Goal: Task Accomplishment & Management: Manage account settings

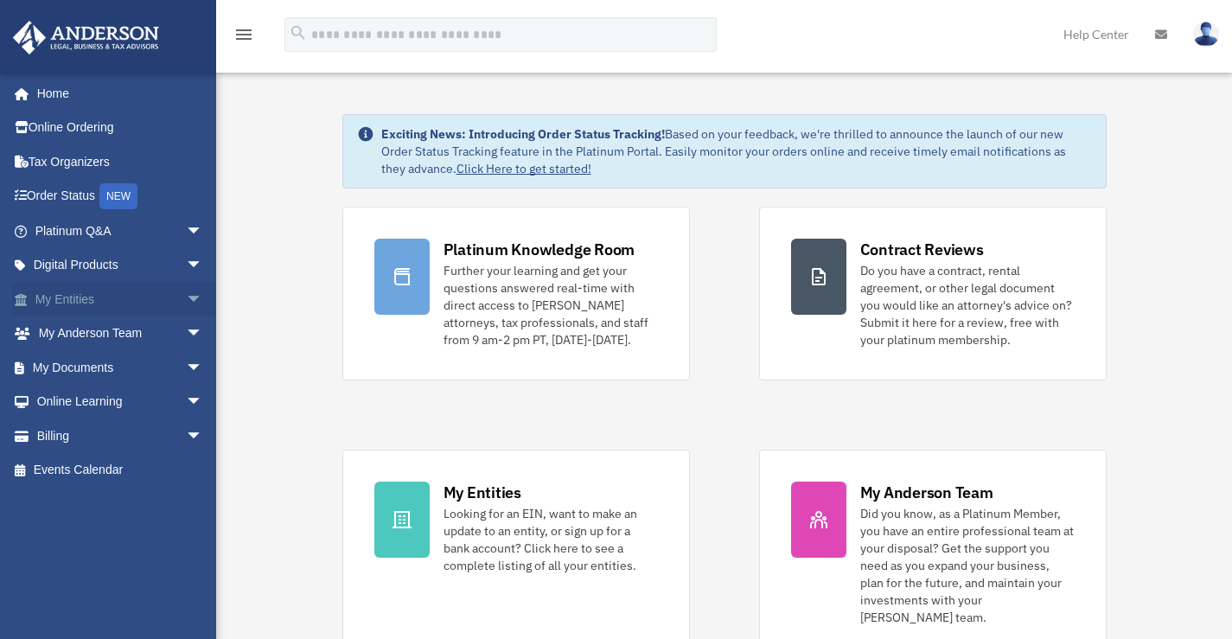
click at [54, 307] on link "My Entities arrow_drop_down" at bounding box center [120, 299] width 217 height 35
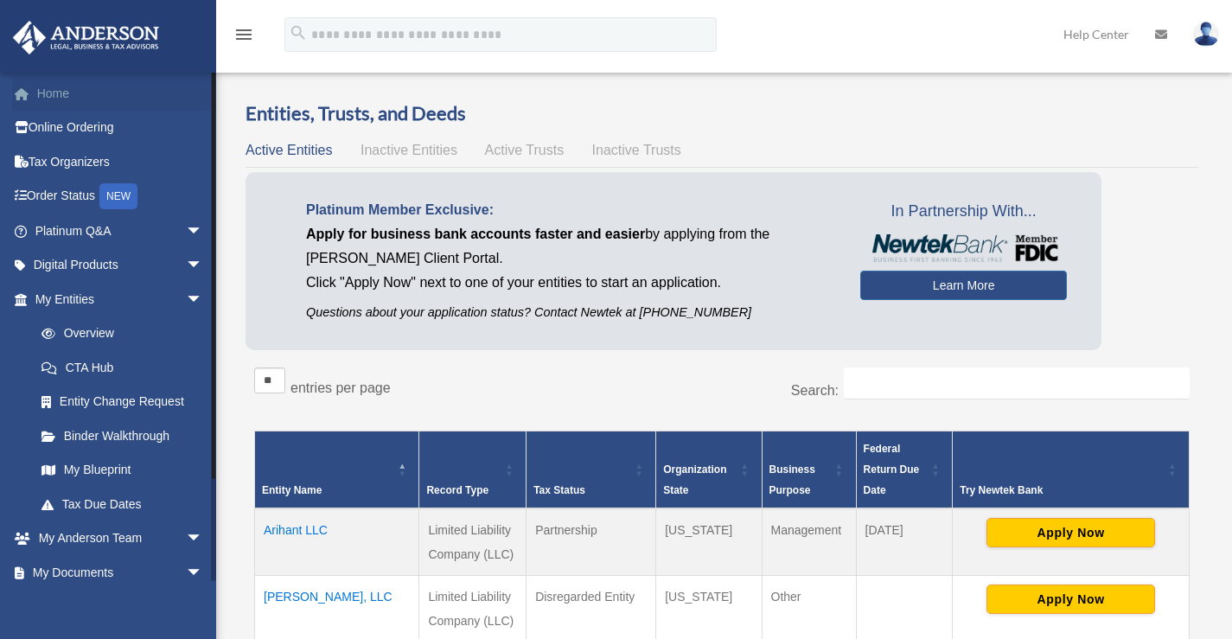
click at [63, 92] on link "Home" at bounding box center [120, 93] width 217 height 35
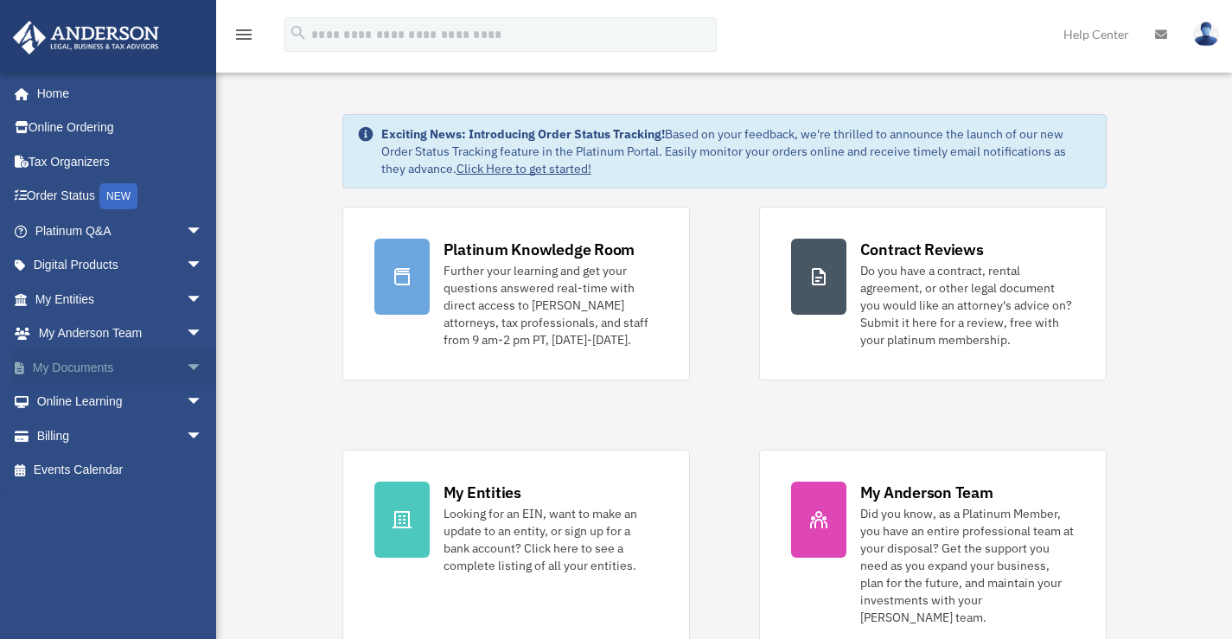
click at [72, 376] on link "My Documents arrow_drop_down" at bounding box center [120, 367] width 217 height 35
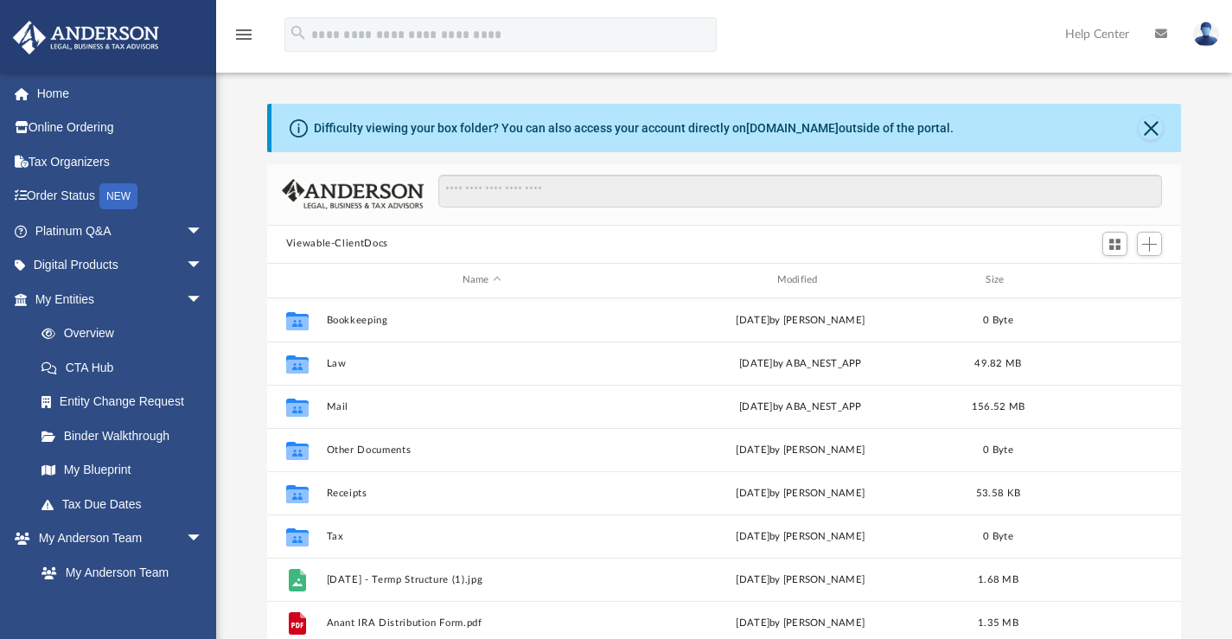
scroll to position [379, 901]
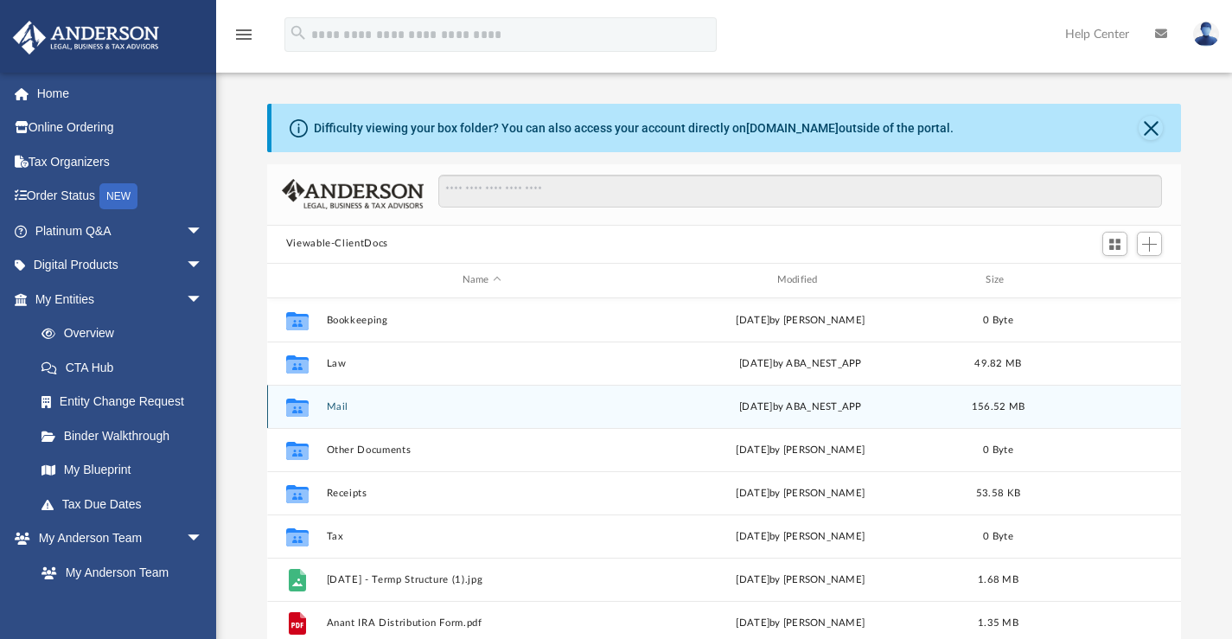
click at [327, 404] on button "Mail" at bounding box center [481, 405] width 311 height 11
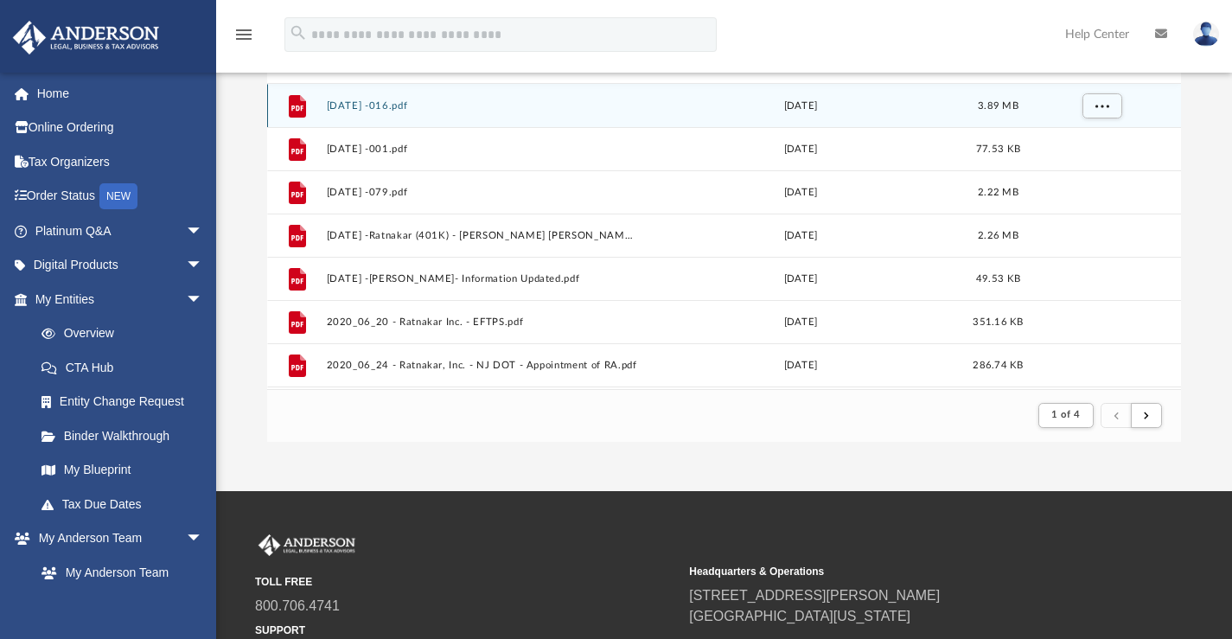
scroll to position [259, 0]
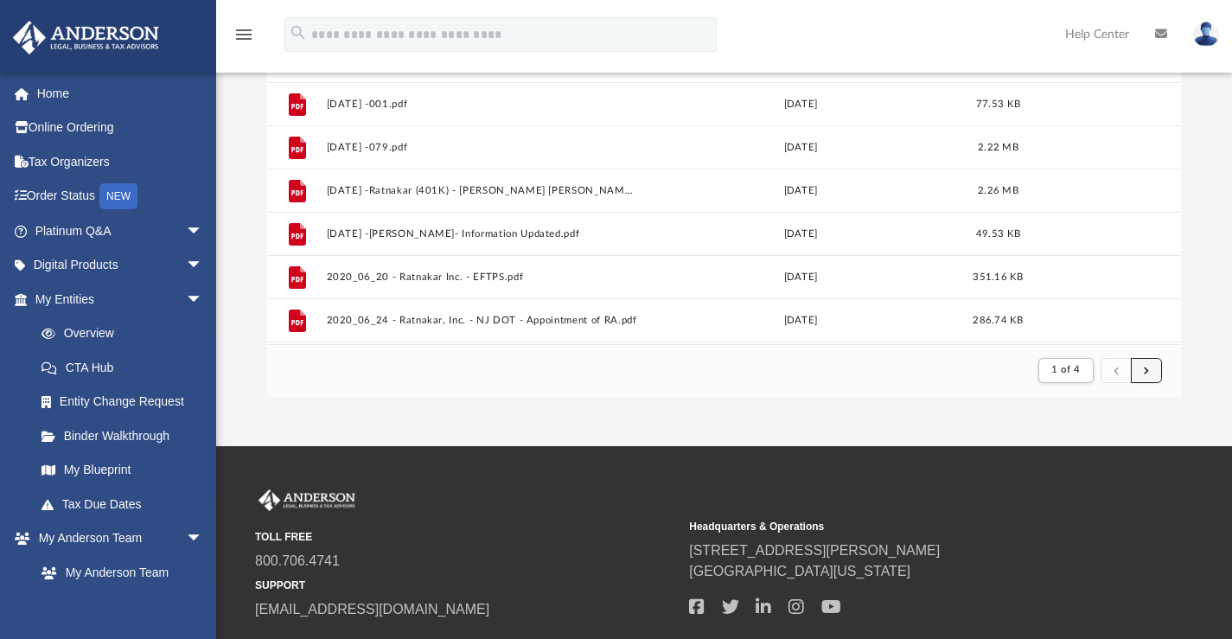
click at [1139, 372] on button "submit" at bounding box center [1146, 370] width 31 height 25
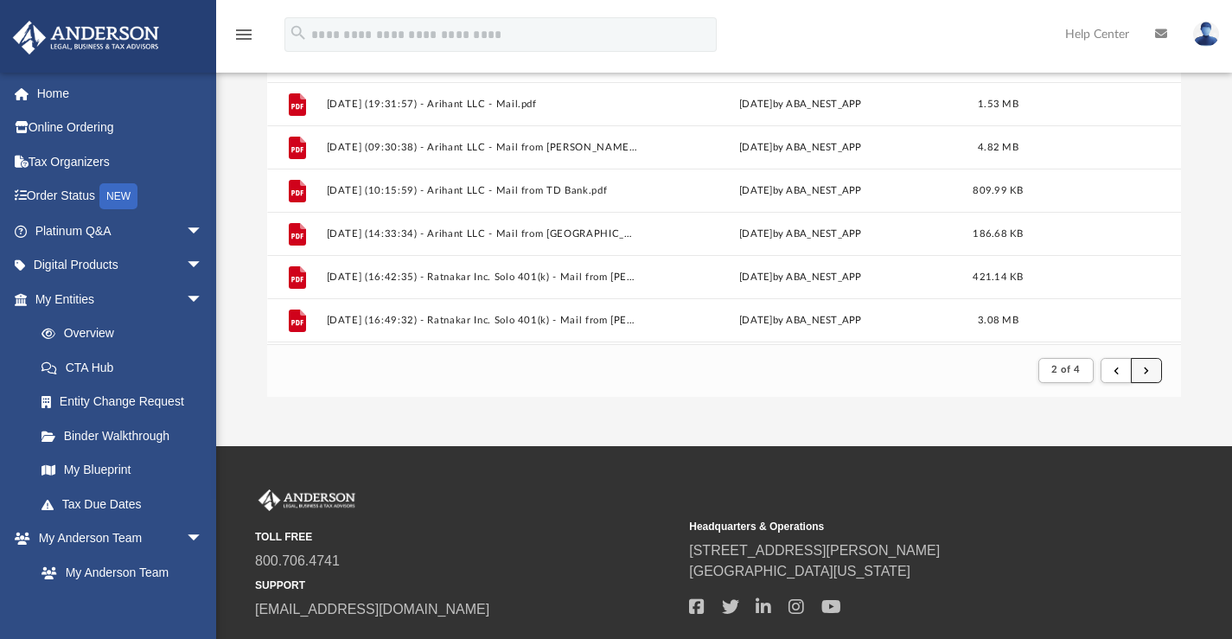
click at [1152, 370] on button "submit" at bounding box center [1146, 370] width 31 height 25
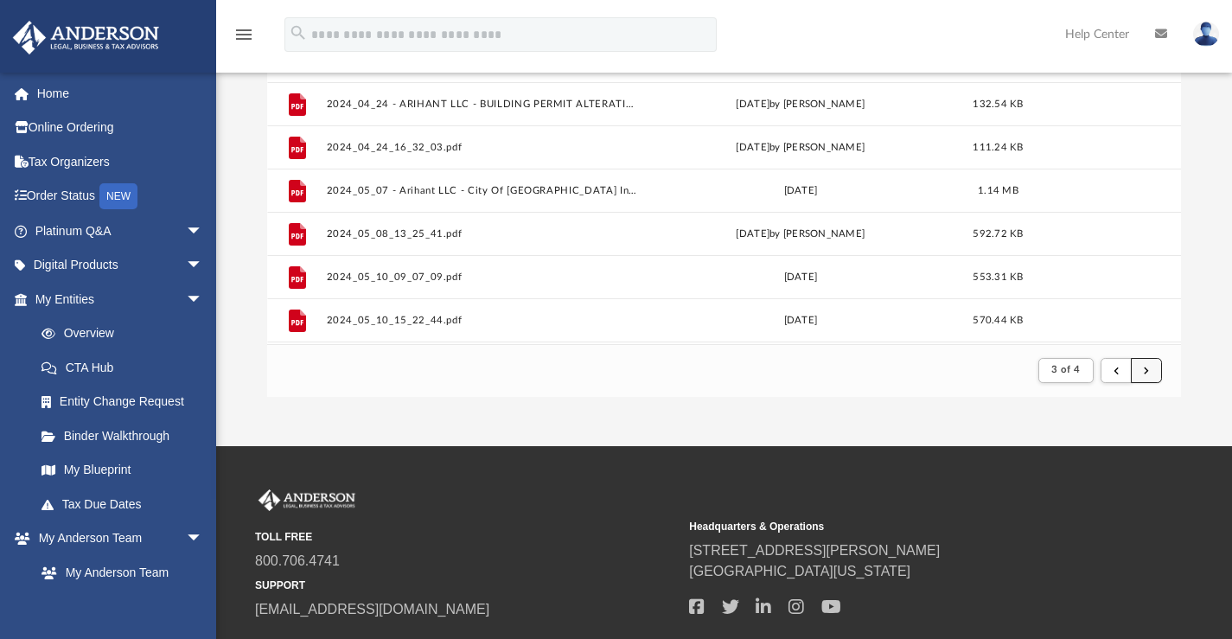
click at [1149, 371] on span "submit" at bounding box center [1146, 370] width 5 height 10
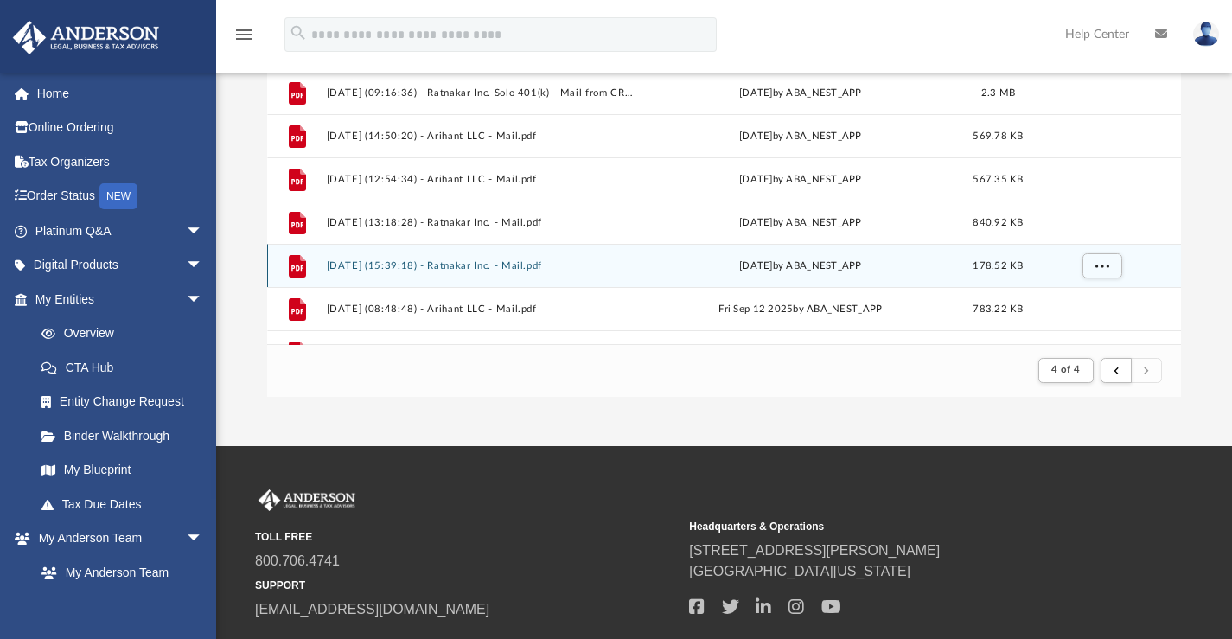
scroll to position [602, 0]
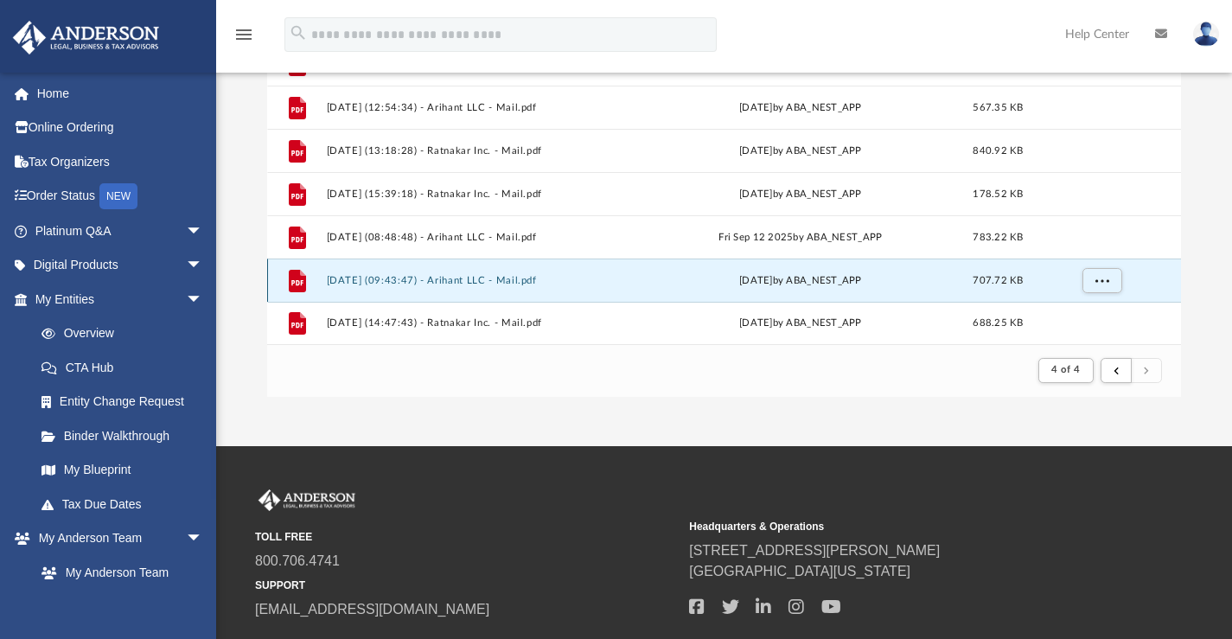
click at [476, 279] on button "2025.10.03 (09:43:47) - Arihant LLC - Mail.pdf" at bounding box center [481, 279] width 311 height 11
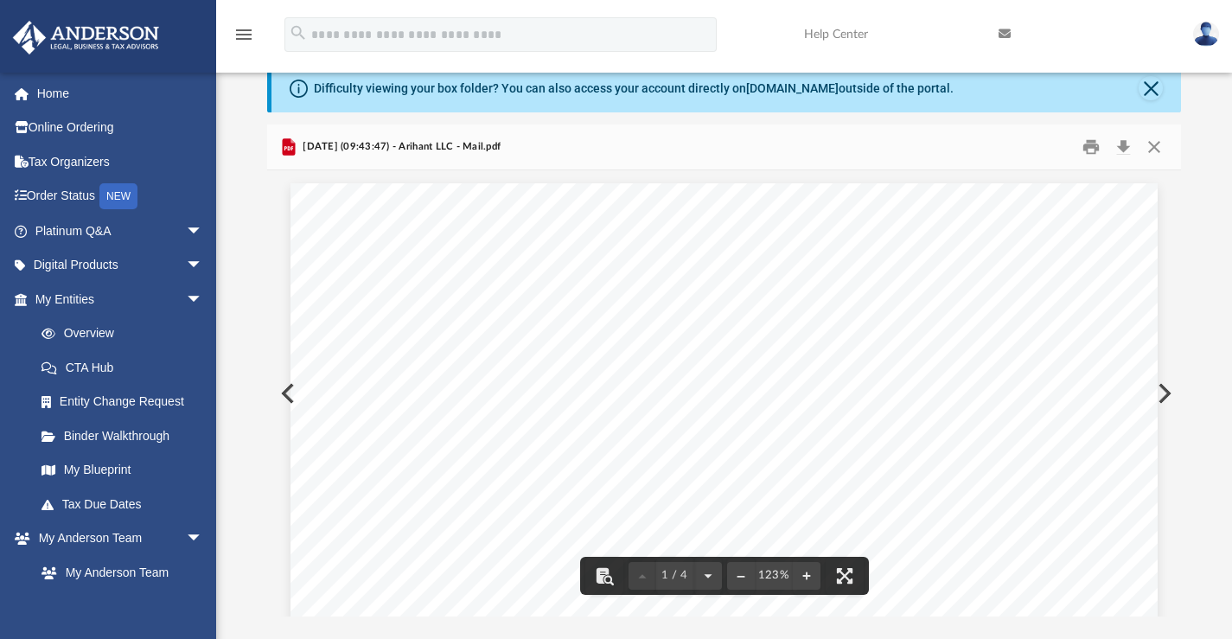
scroll to position [0, 0]
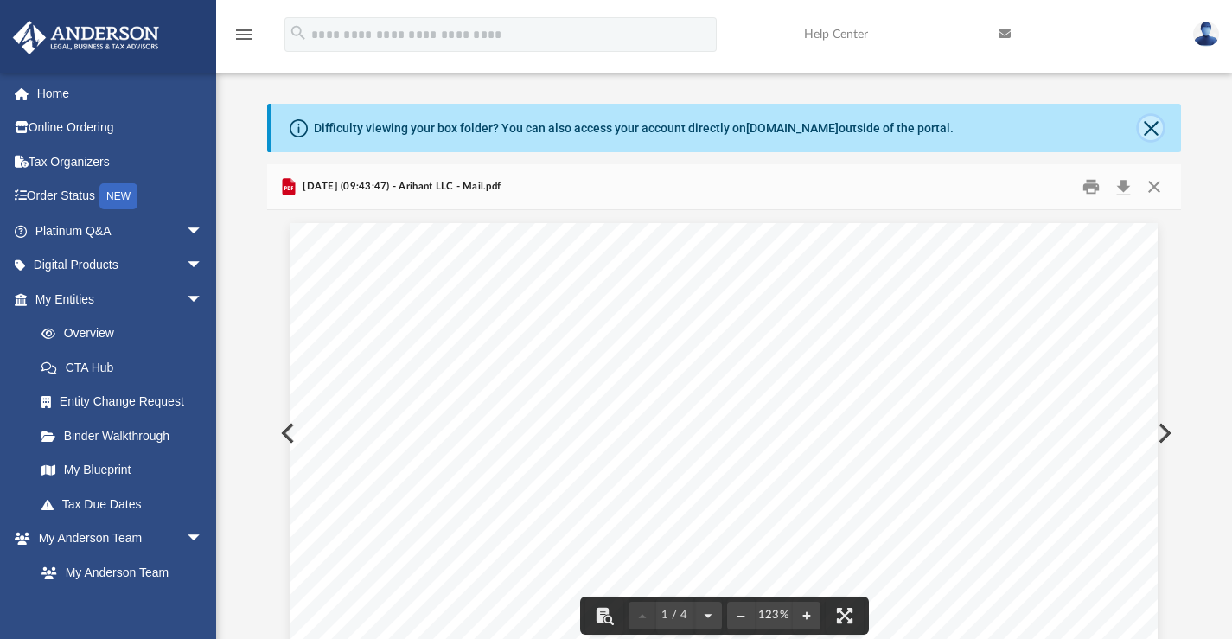
click at [1149, 133] on button "Close" at bounding box center [1150, 128] width 24 height 24
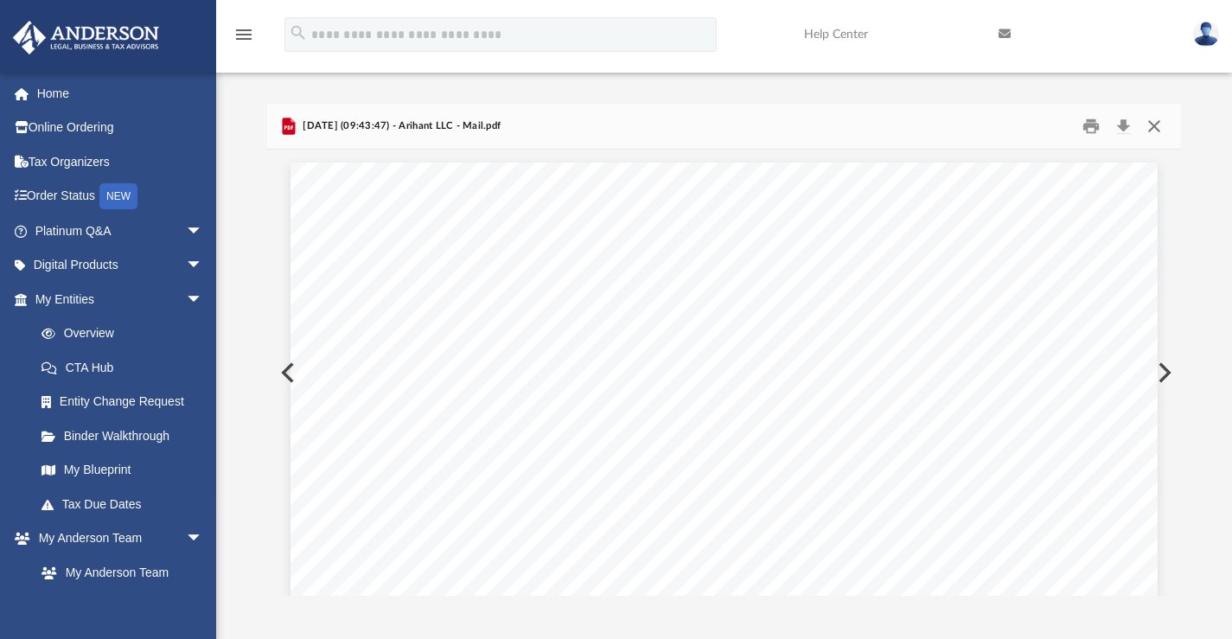
click at [1144, 131] on button "Close" at bounding box center [1153, 125] width 31 height 27
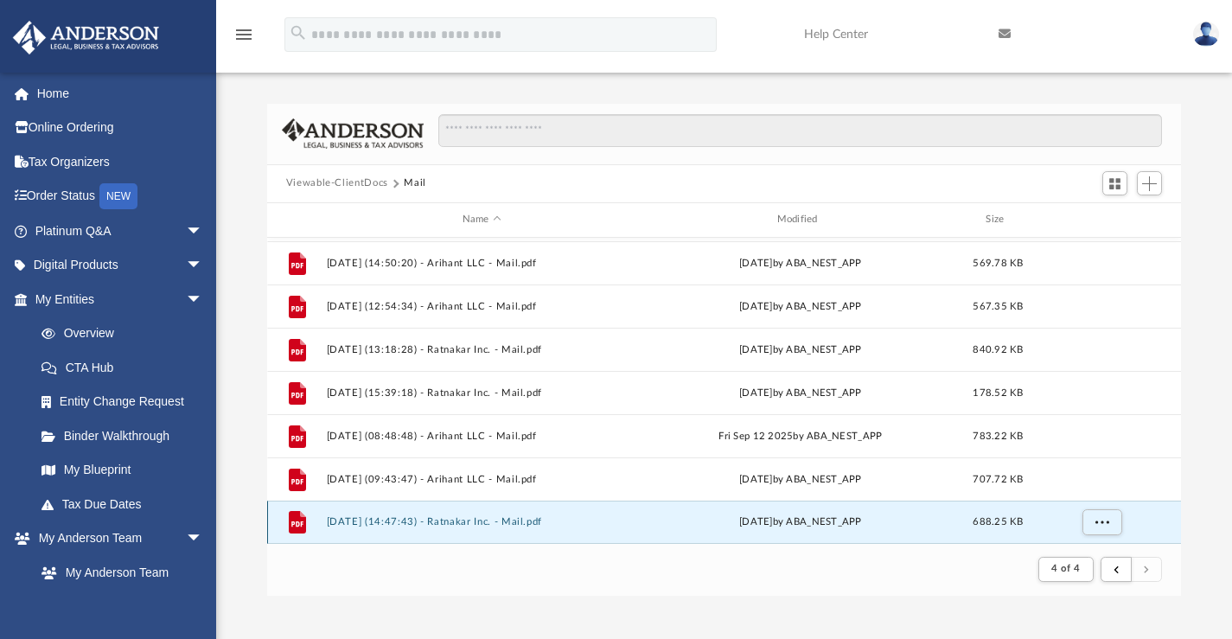
click at [515, 522] on button "2025.10.06 (14:47:43) - Ratnakar Inc. - Mail.pdf" at bounding box center [481, 521] width 311 height 11
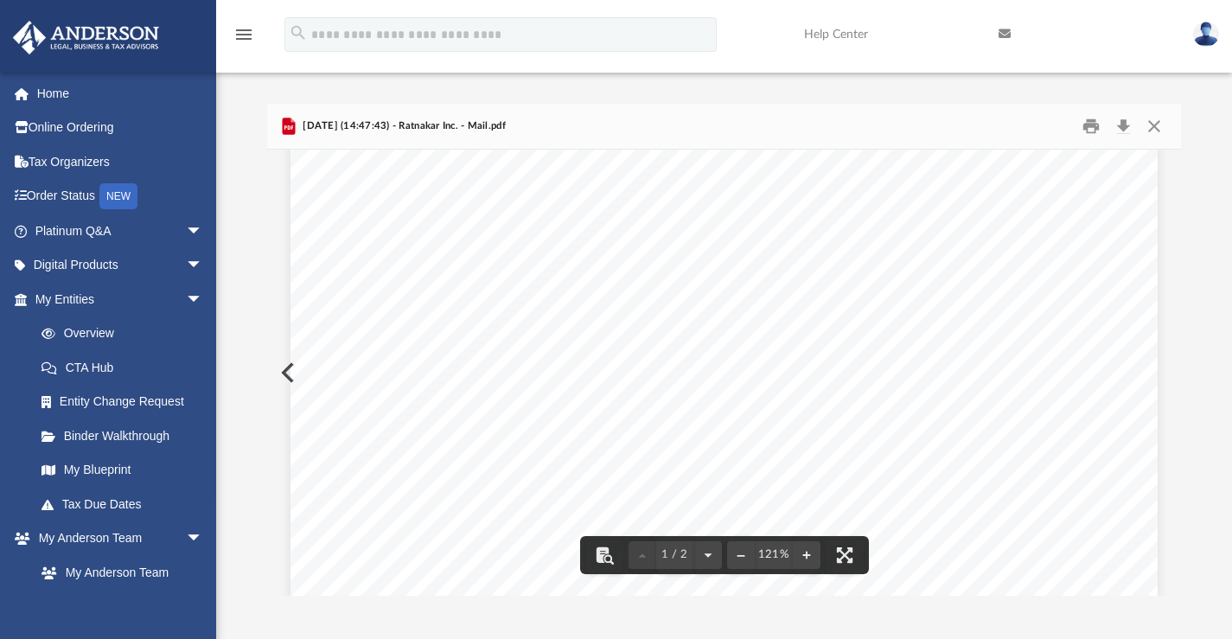
scroll to position [166, 0]
click at [1145, 125] on button "Close" at bounding box center [1153, 125] width 31 height 27
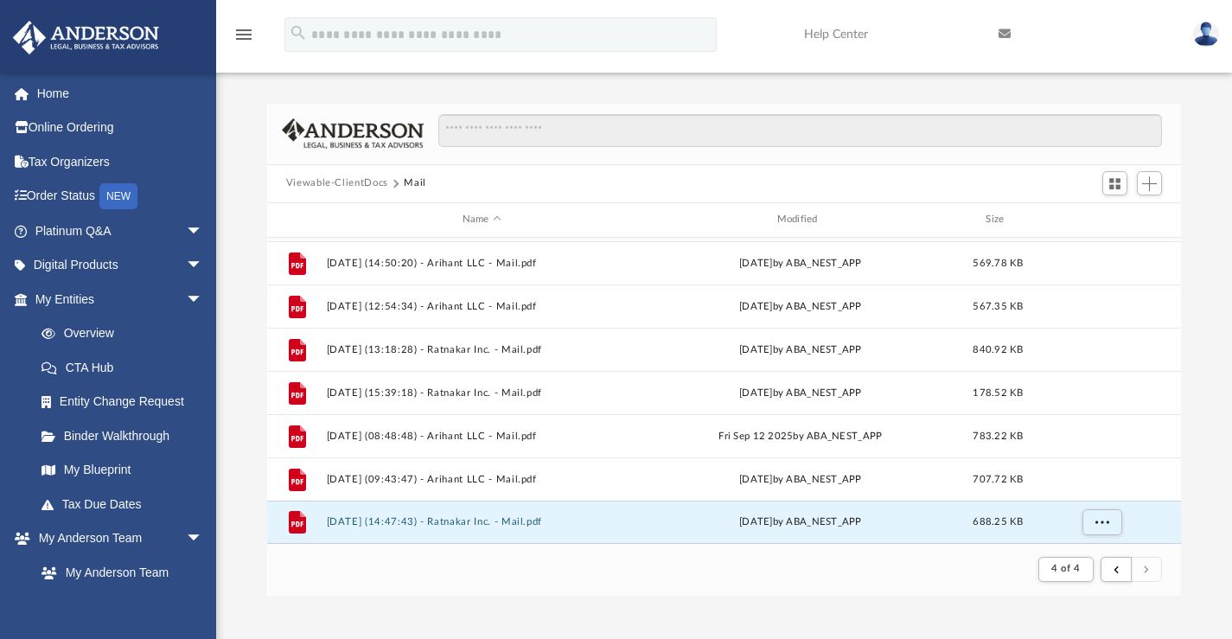
click at [1193, 35] on img at bounding box center [1206, 34] width 26 height 25
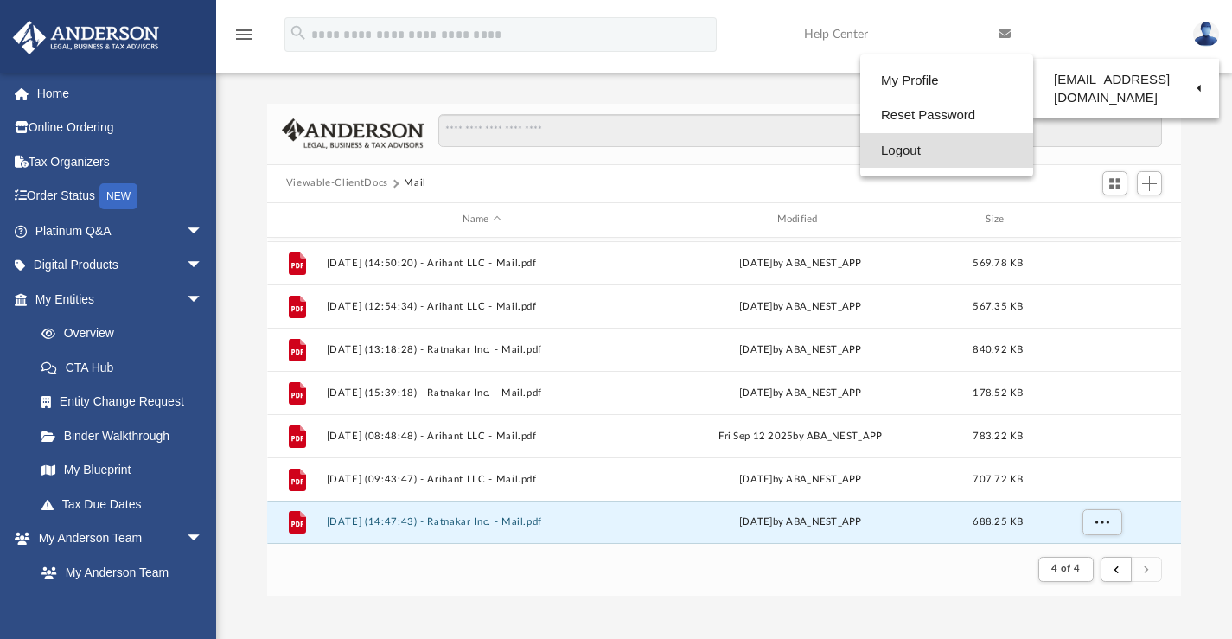
click at [915, 144] on link "Logout" at bounding box center [946, 150] width 173 height 35
